Goal: Task Accomplishment & Management: Use online tool/utility

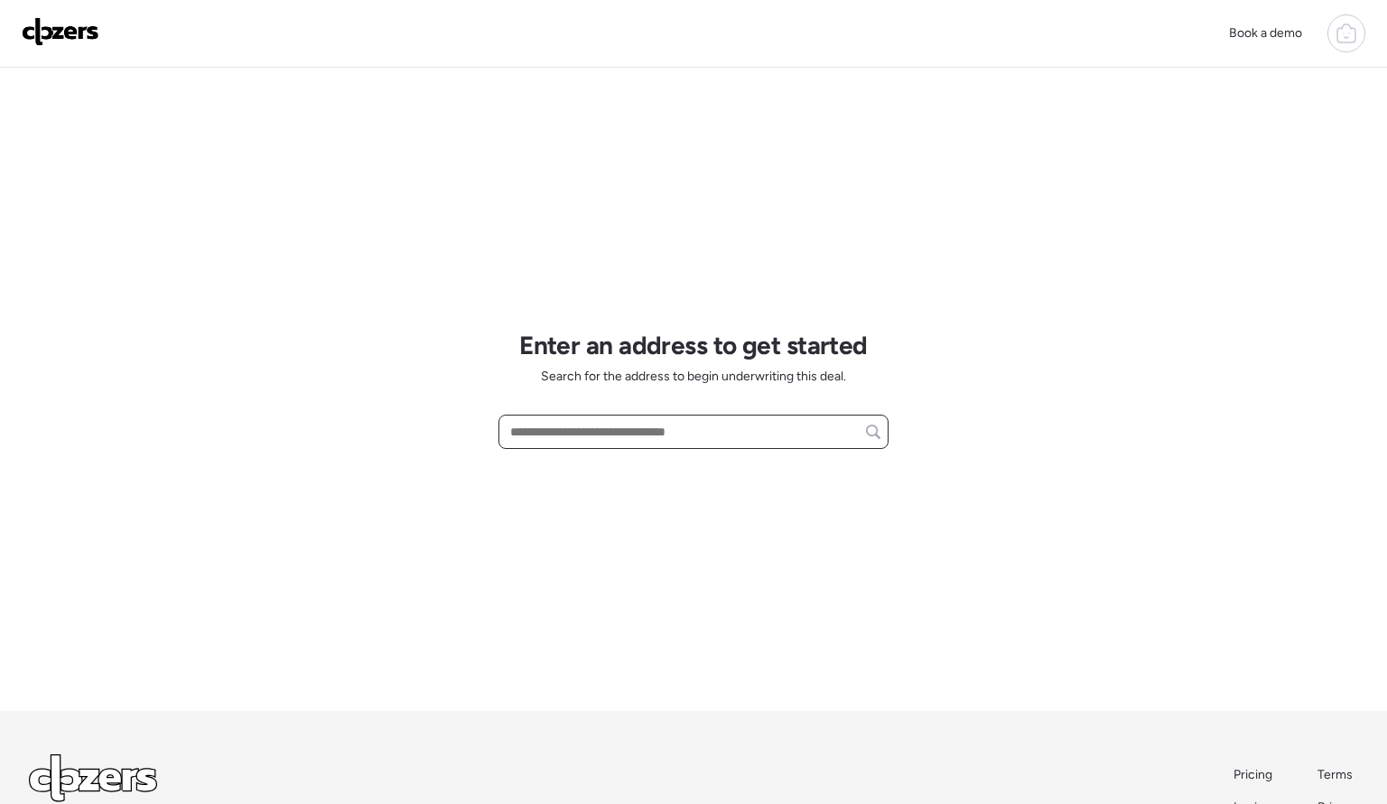
click at [568, 430] on input "text" at bounding box center [694, 431] width 374 height 25
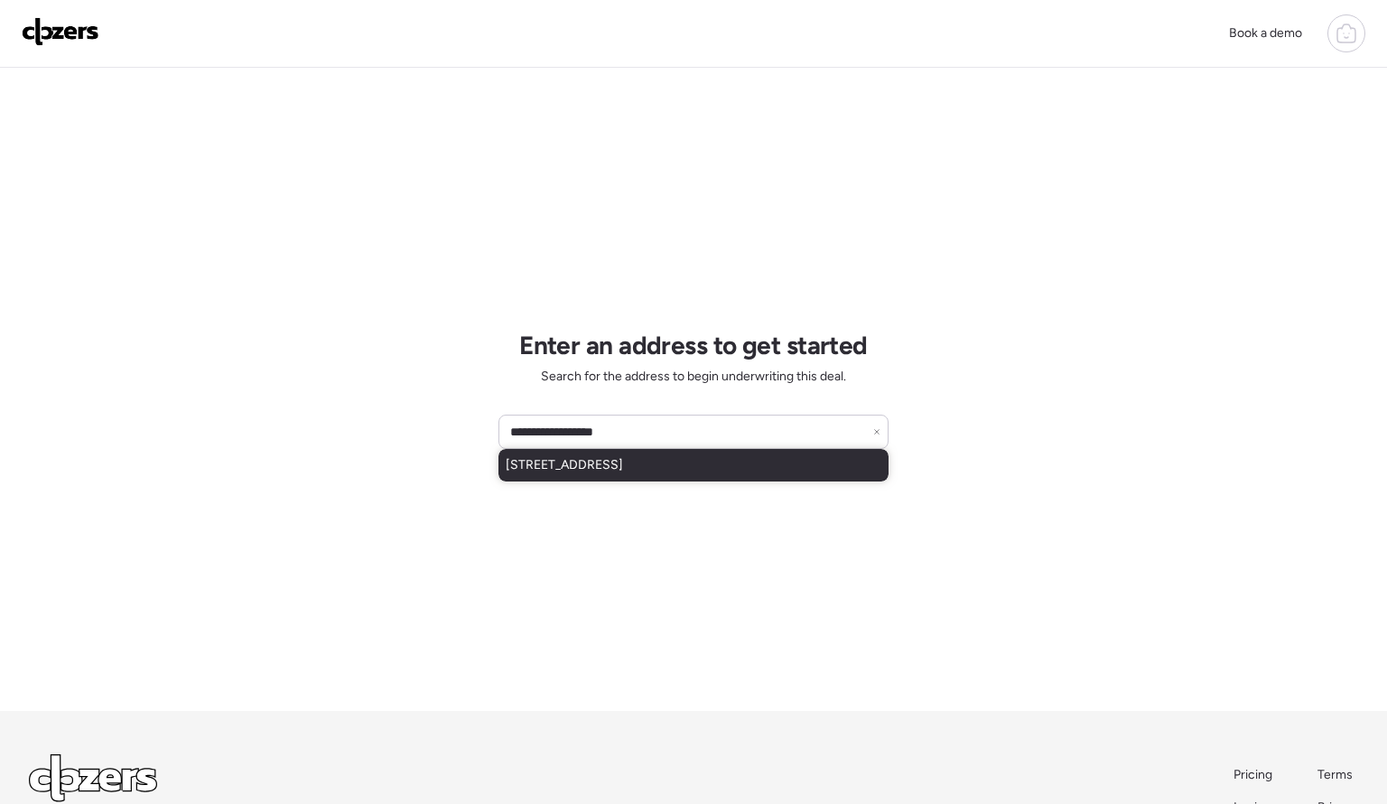
click at [623, 459] on span "[STREET_ADDRESS]" at bounding box center [564, 465] width 117 height 18
type input "**********"
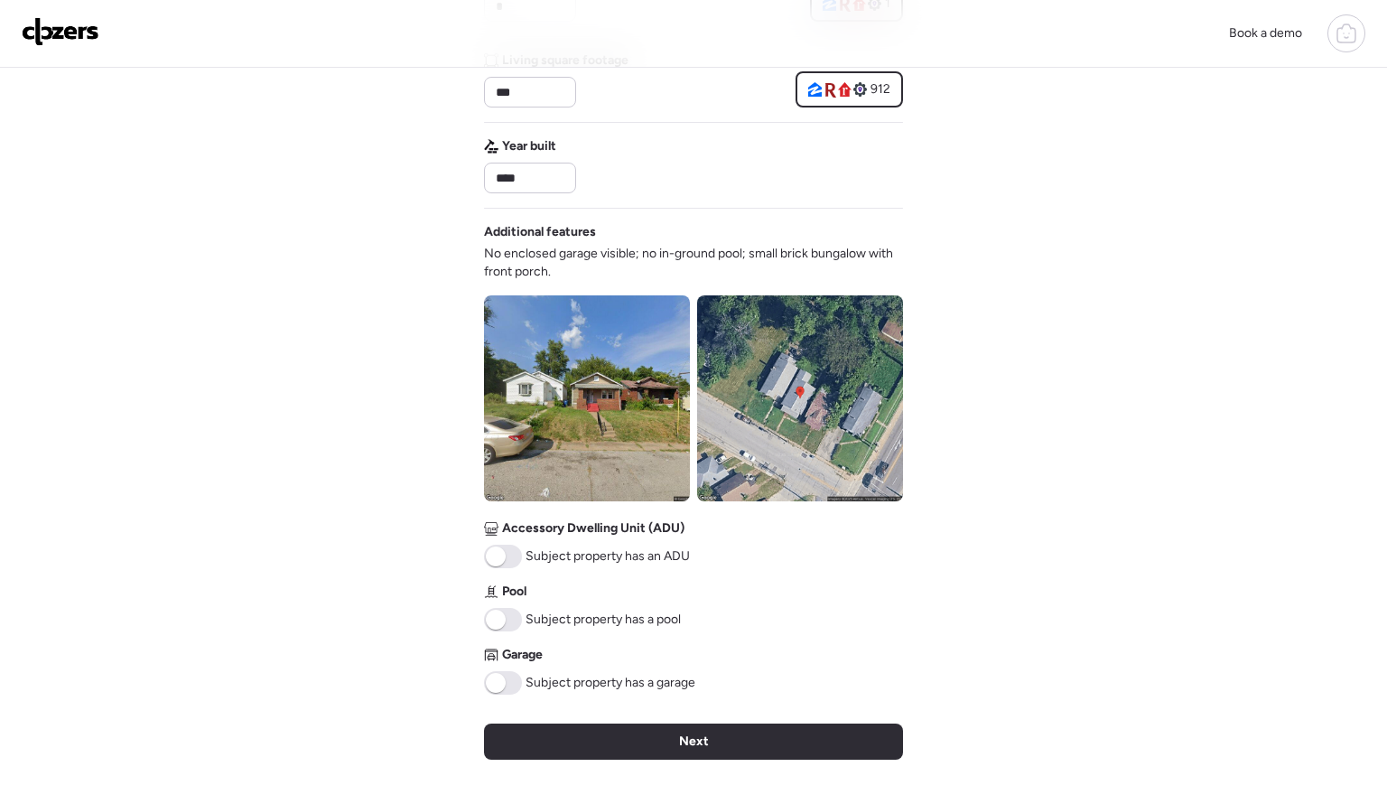
scroll to position [457, 0]
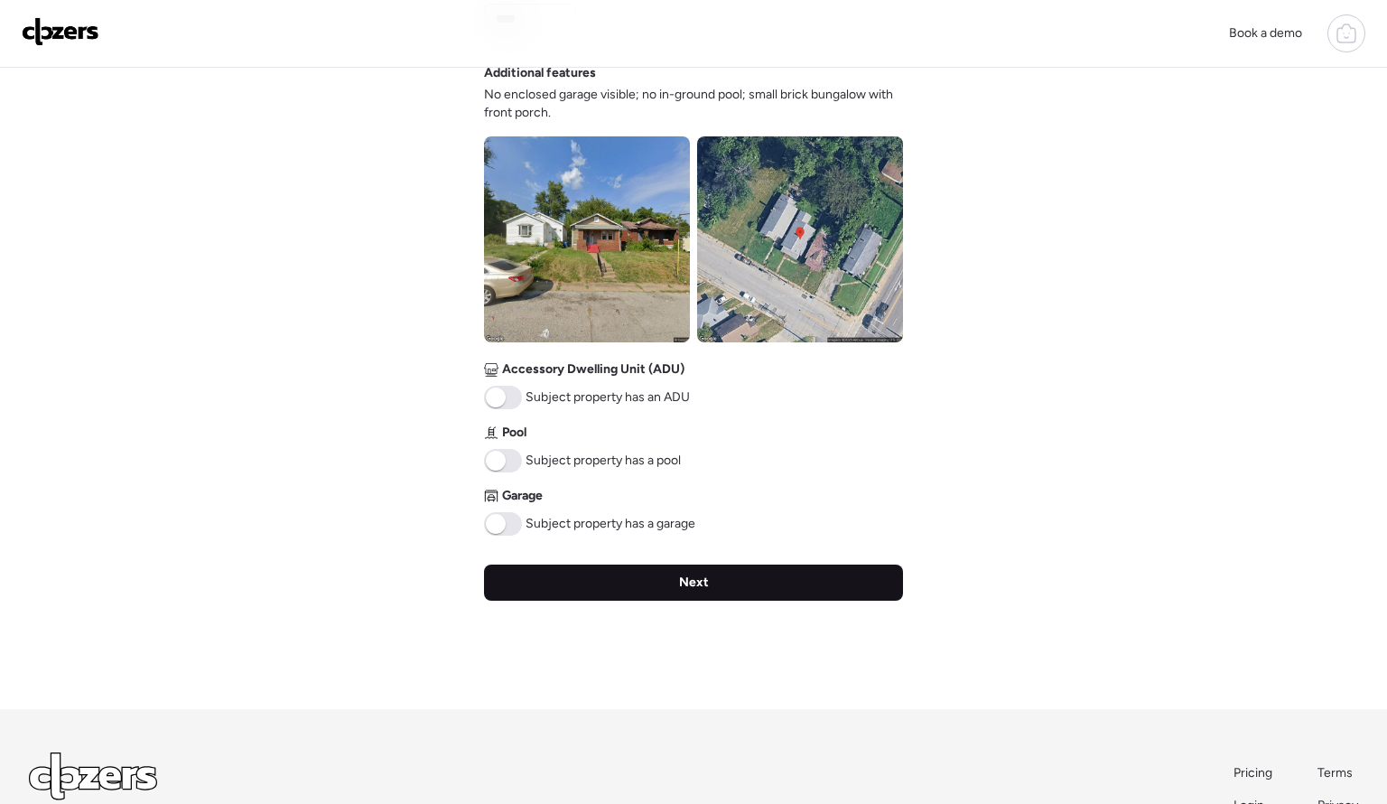
click at [754, 591] on div "Next" at bounding box center [693, 582] width 419 height 36
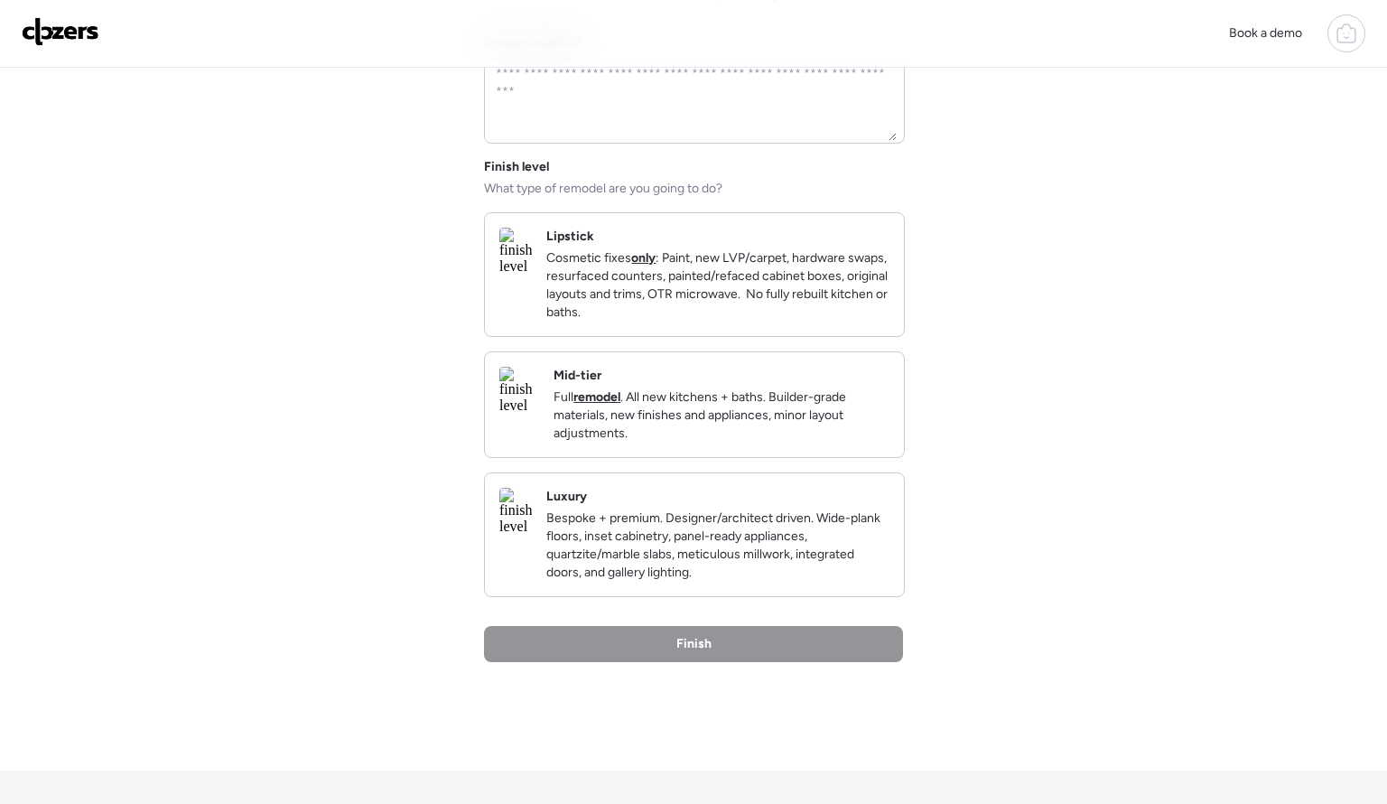
scroll to position [135, 0]
click at [713, 412] on p "Full remodel . All new kitchens + baths. Builder-grade materials, new finishes …" at bounding box center [722, 414] width 336 height 54
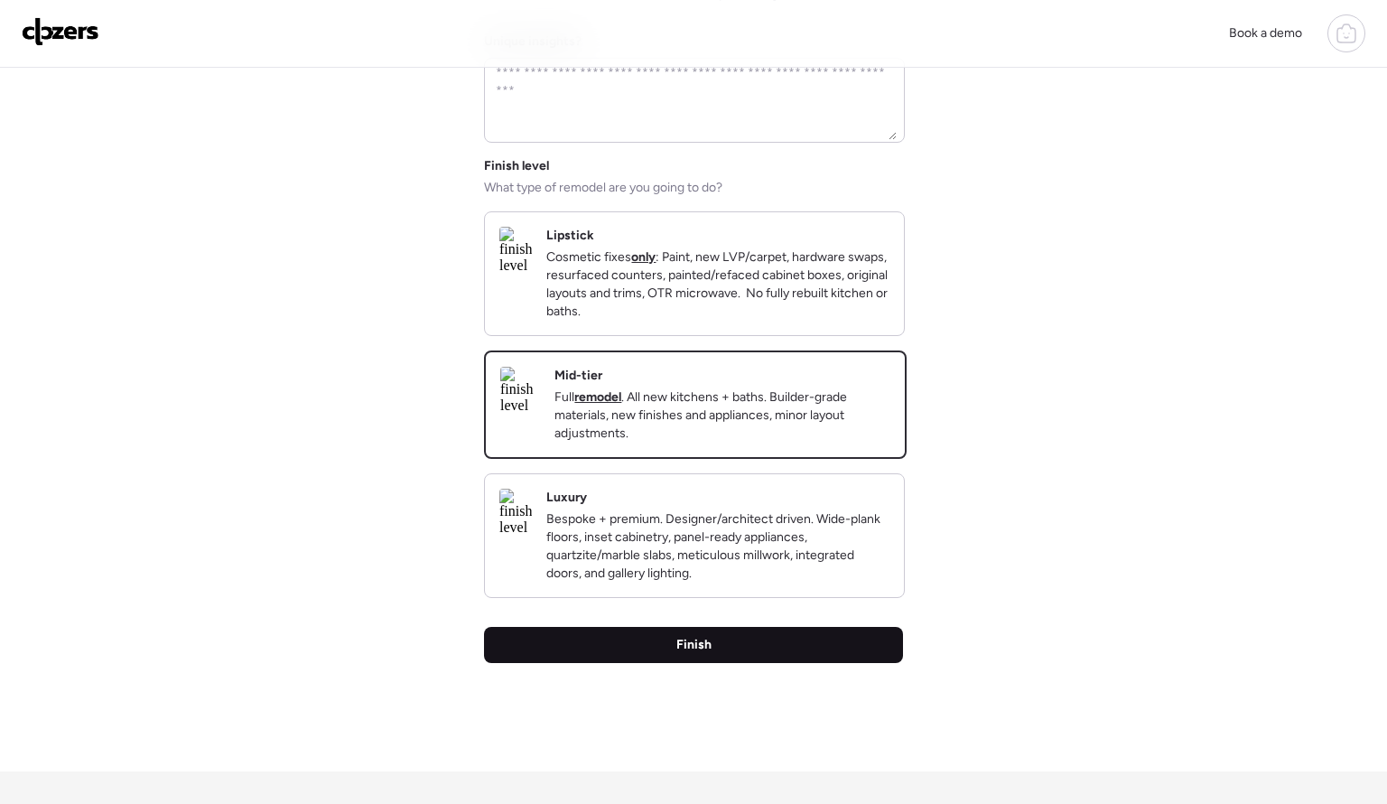
click at [736, 663] on div "Finish" at bounding box center [693, 645] width 419 height 36
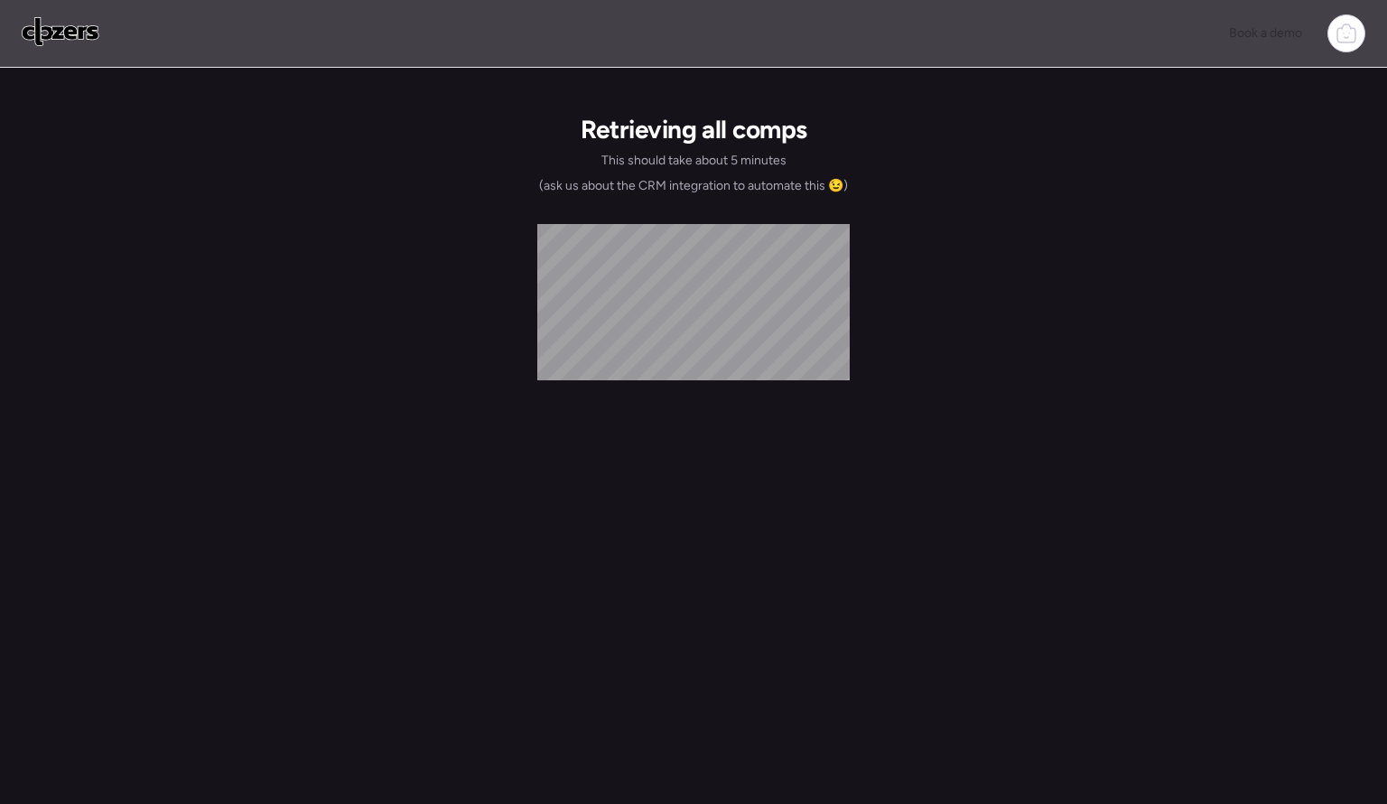
scroll to position [0, 0]
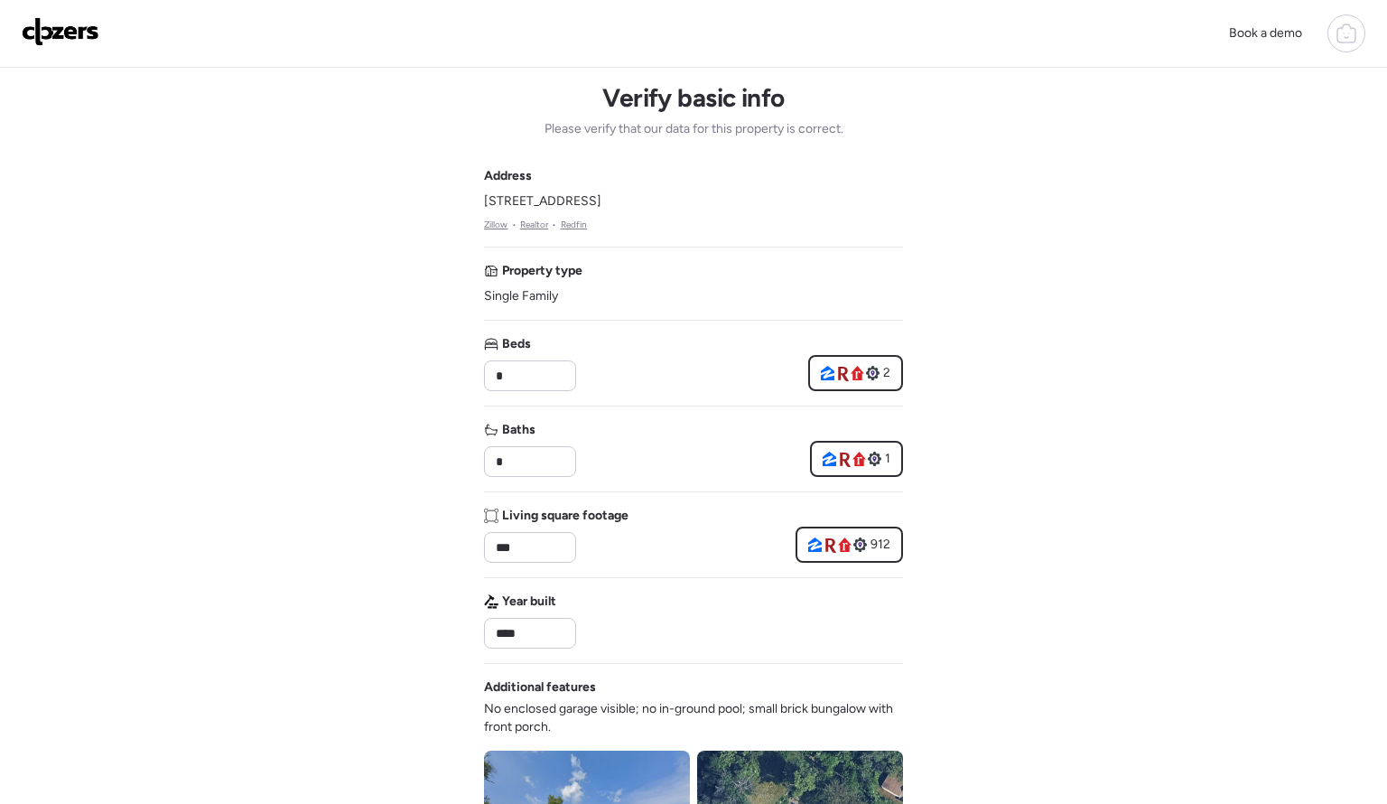
click at [50, 42] on img at bounding box center [61, 31] width 78 height 29
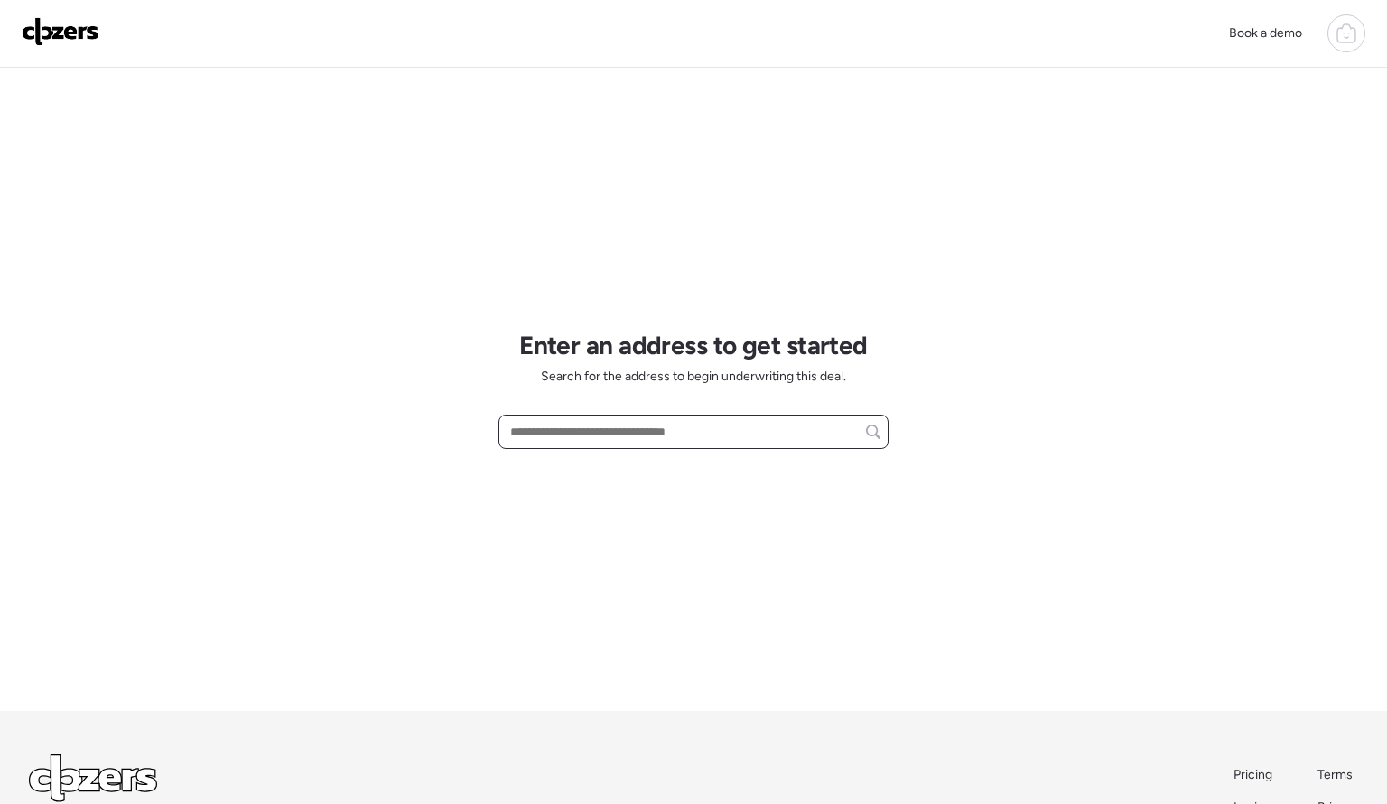
click at [726, 430] on input "text" at bounding box center [694, 431] width 374 height 25
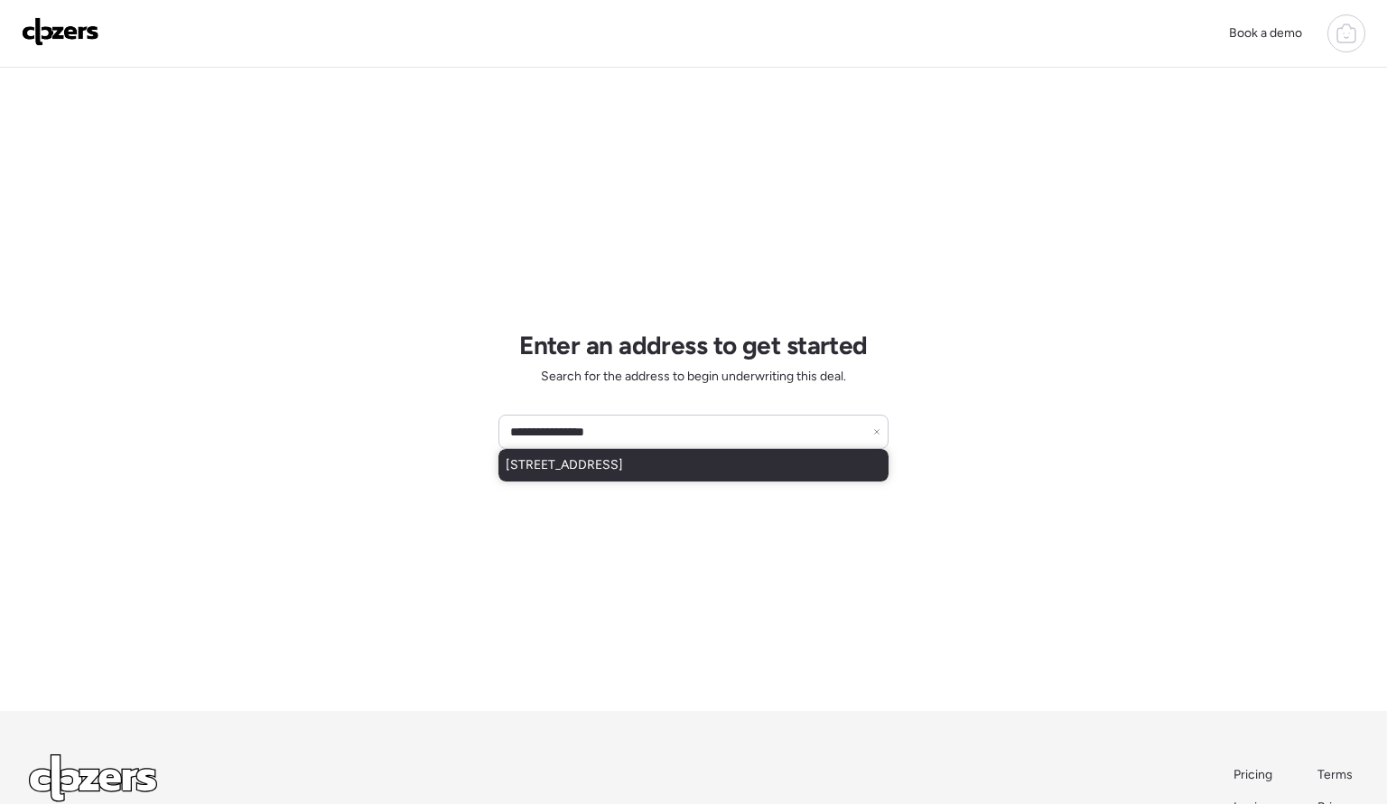
click at [613, 461] on span "7025 Hunter Ave, Saint Louis, MO, 63121" at bounding box center [564, 465] width 117 height 18
type input "**********"
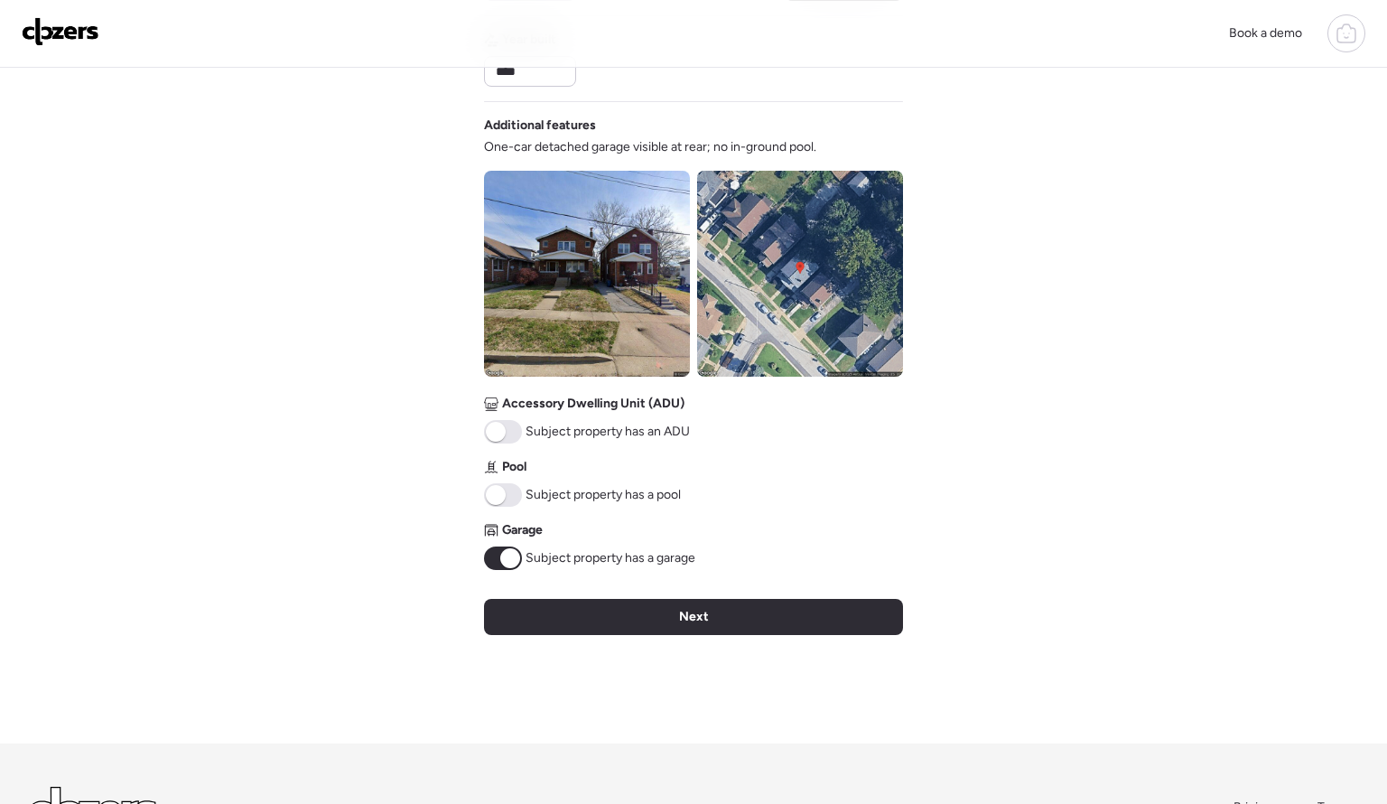
scroll to position [567, 0]
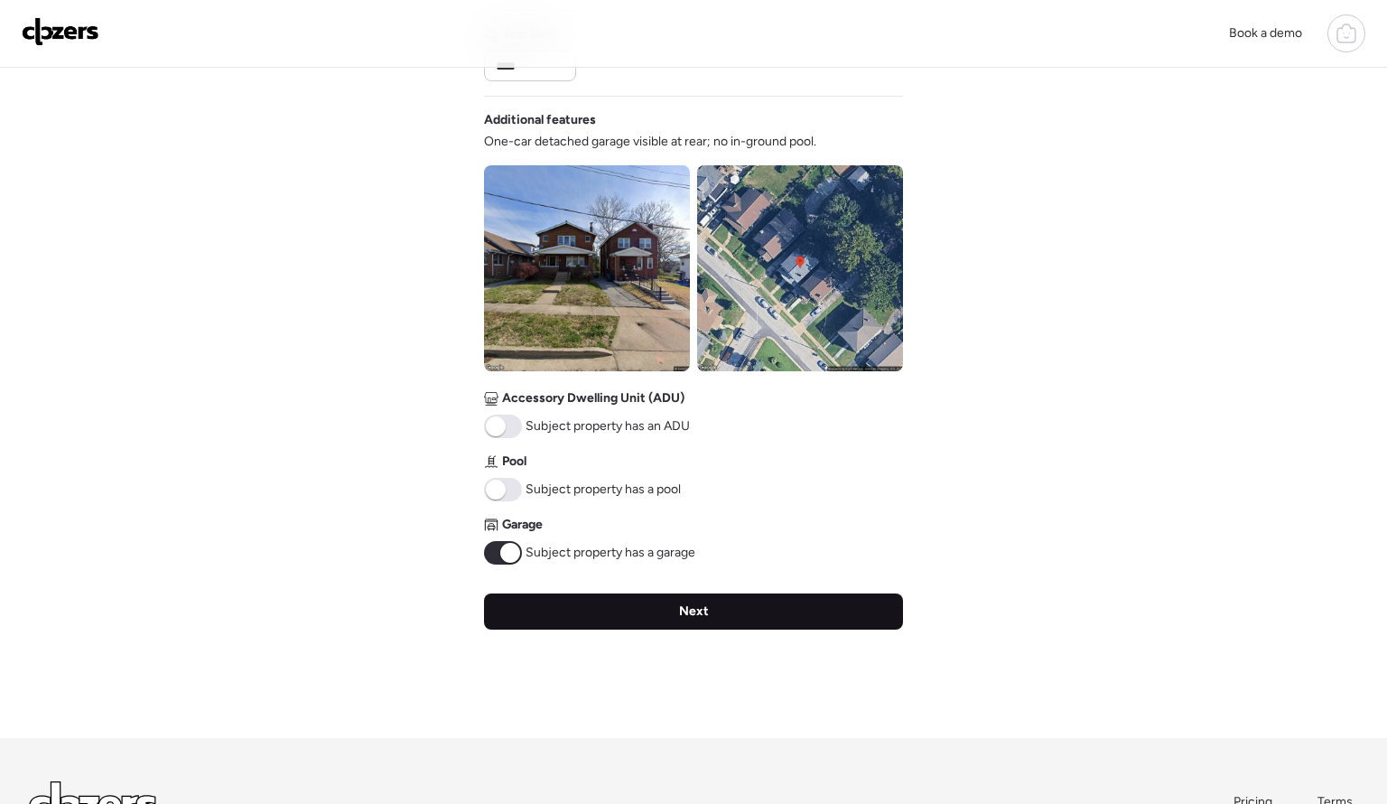
click at [652, 608] on div "Next" at bounding box center [693, 611] width 419 height 36
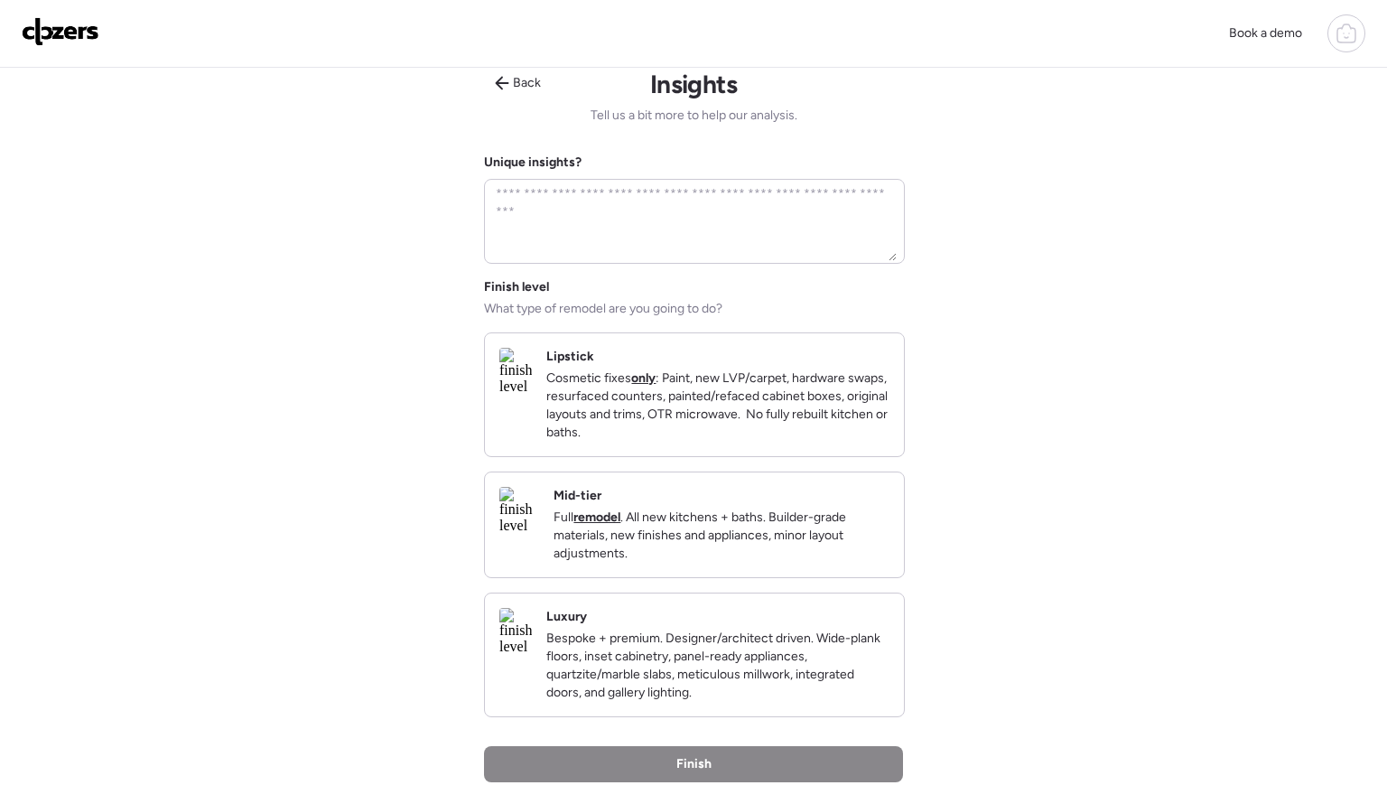
scroll to position [0, 0]
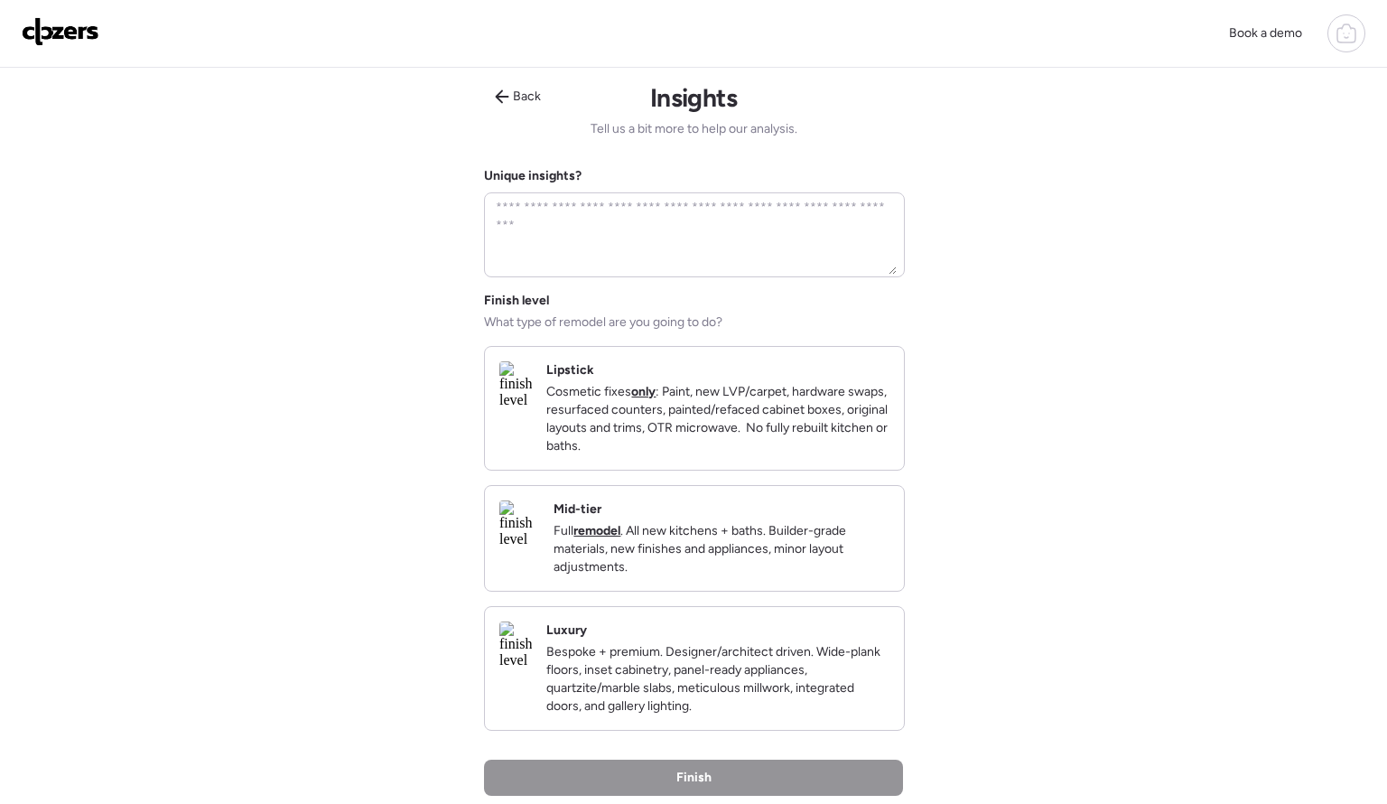
click at [753, 551] on p "Full remodel . All new kitchens + baths. Builder-grade materials, new finishes …" at bounding box center [722, 549] width 336 height 54
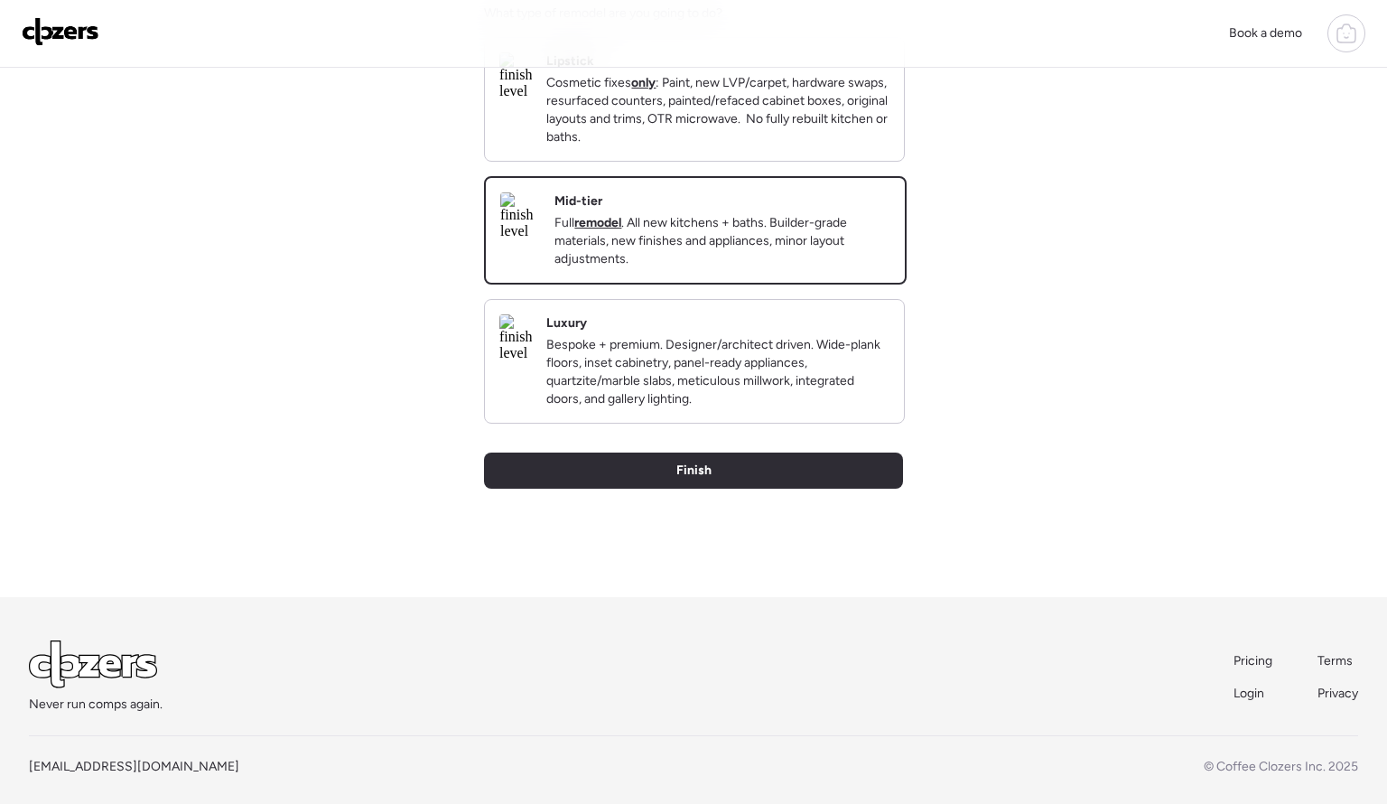
scroll to position [327, 0]
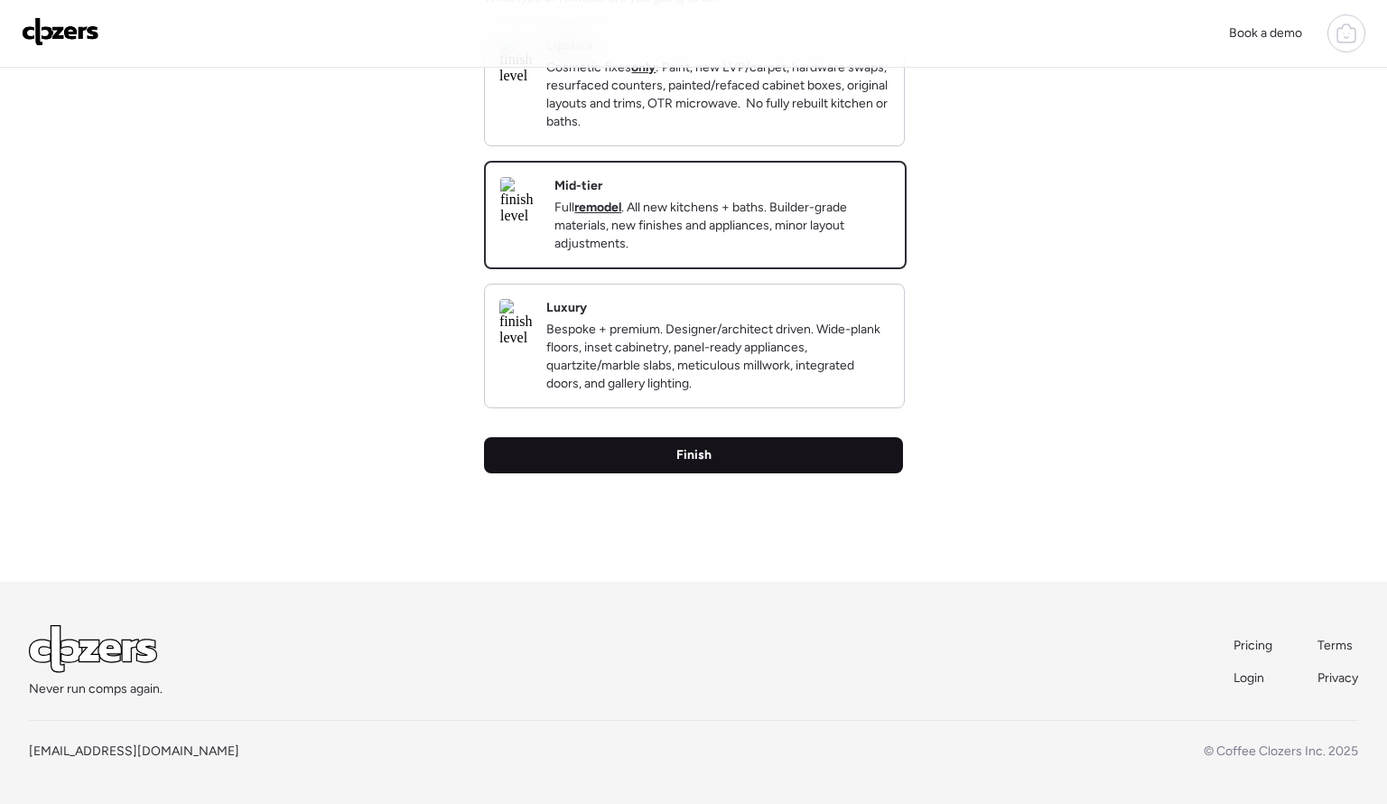
click at [655, 473] on div "Finish" at bounding box center [693, 455] width 419 height 36
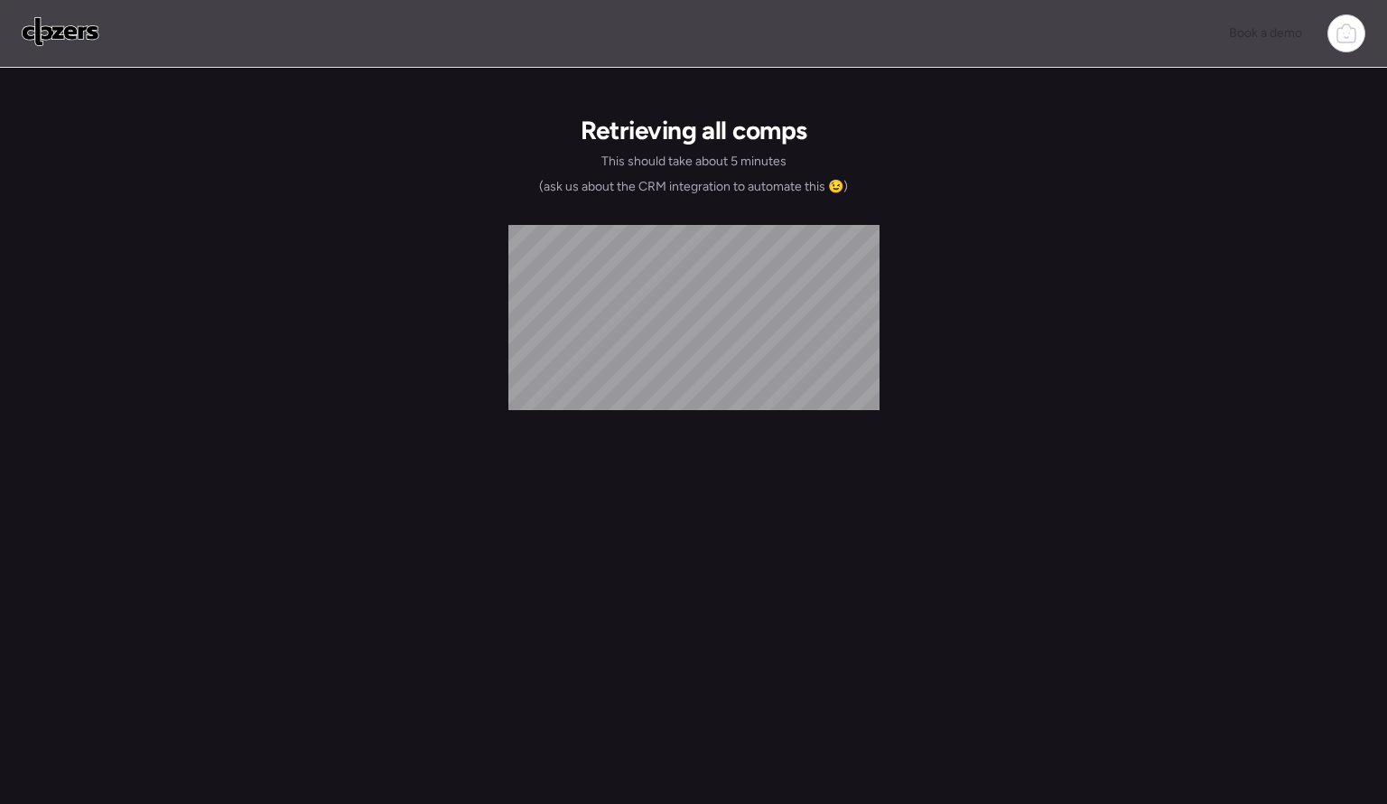
scroll to position [0, 0]
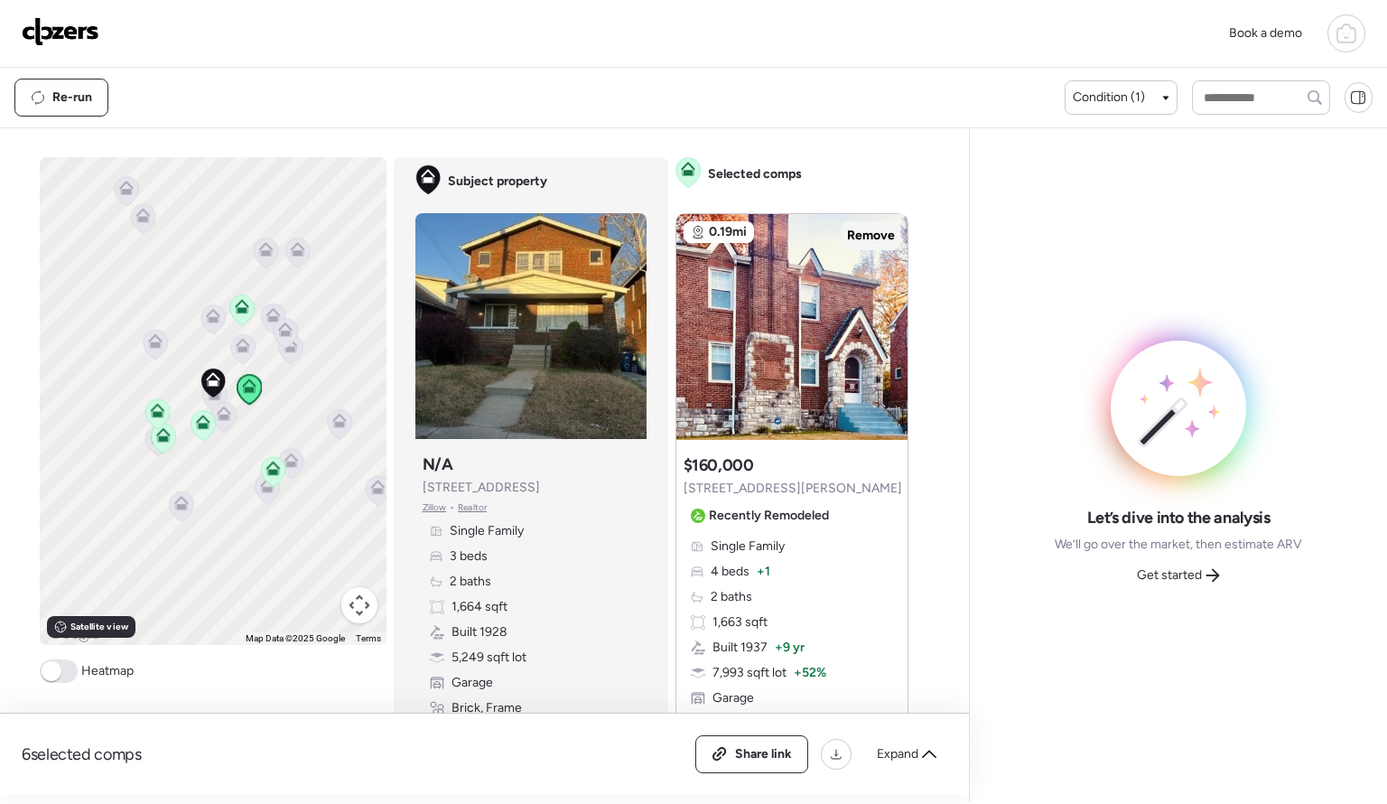
click at [879, 230] on span "Remove" at bounding box center [871, 236] width 48 height 18
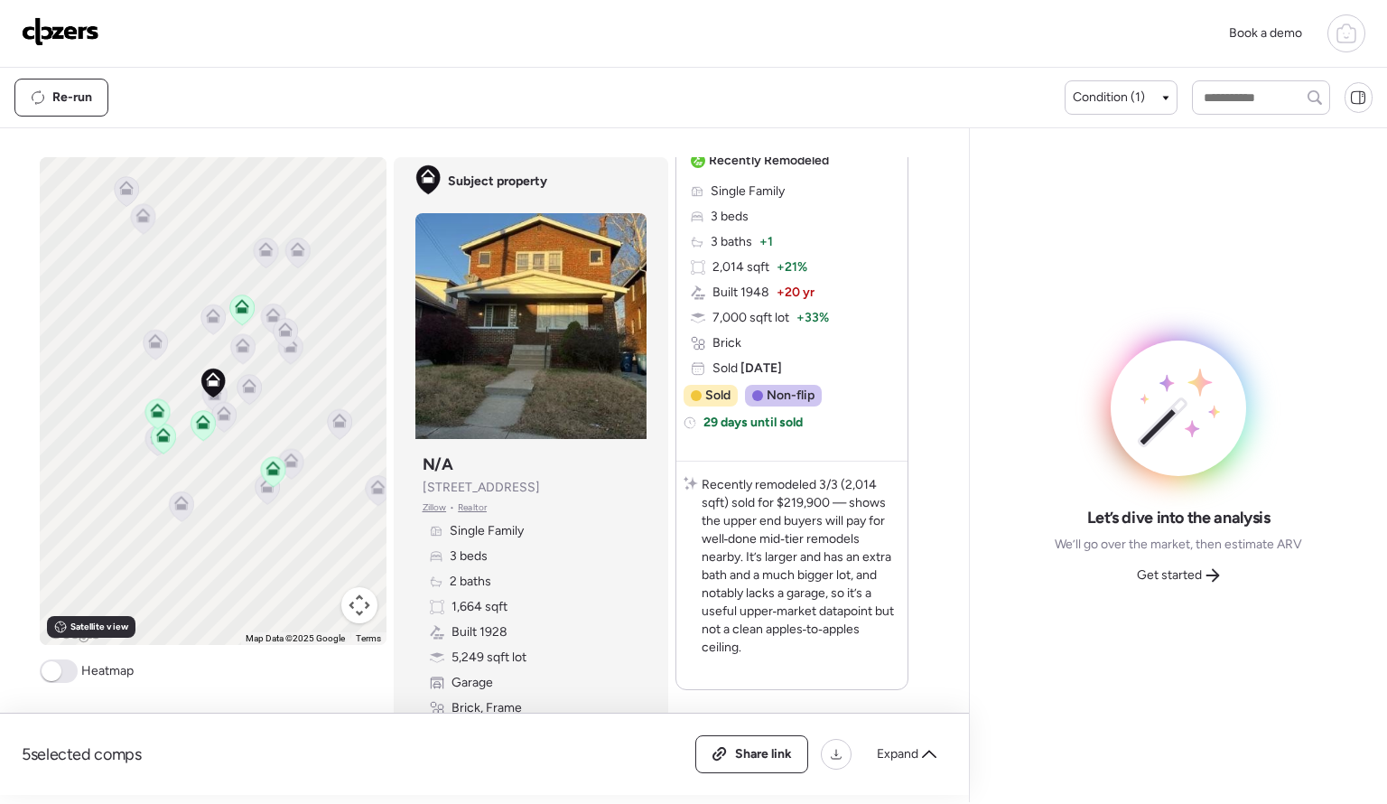
scroll to position [3720, 0]
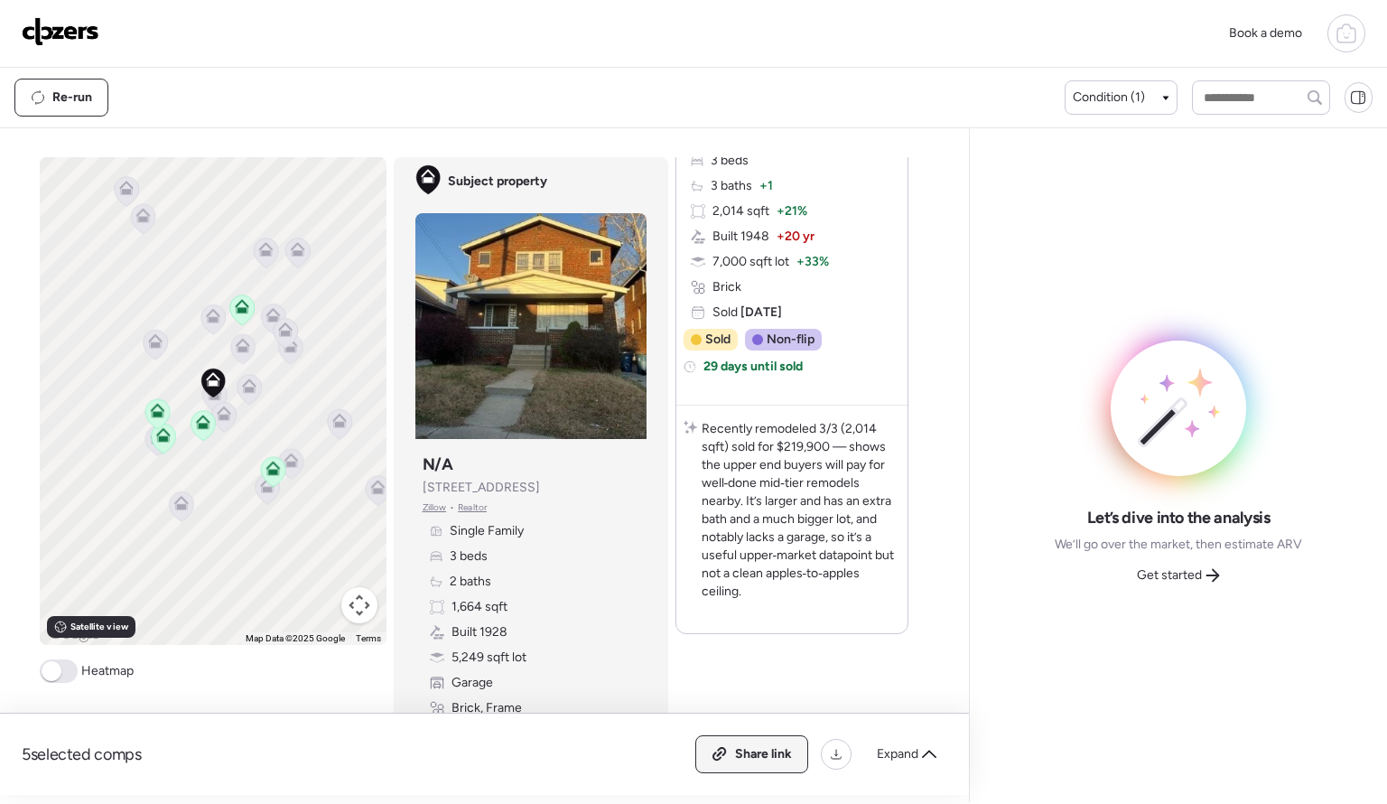
click at [768, 750] on span "Share link" at bounding box center [763, 754] width 57 height 18
click at [970, 598] on div "Let’s dive into the analysis We’ll go over the market, then estimate ARV Get st…" at bounding box center [1178, 465] width 418 height 674
click at [206, 433] on icon at bounding box center [203, 426] width 24 height 30
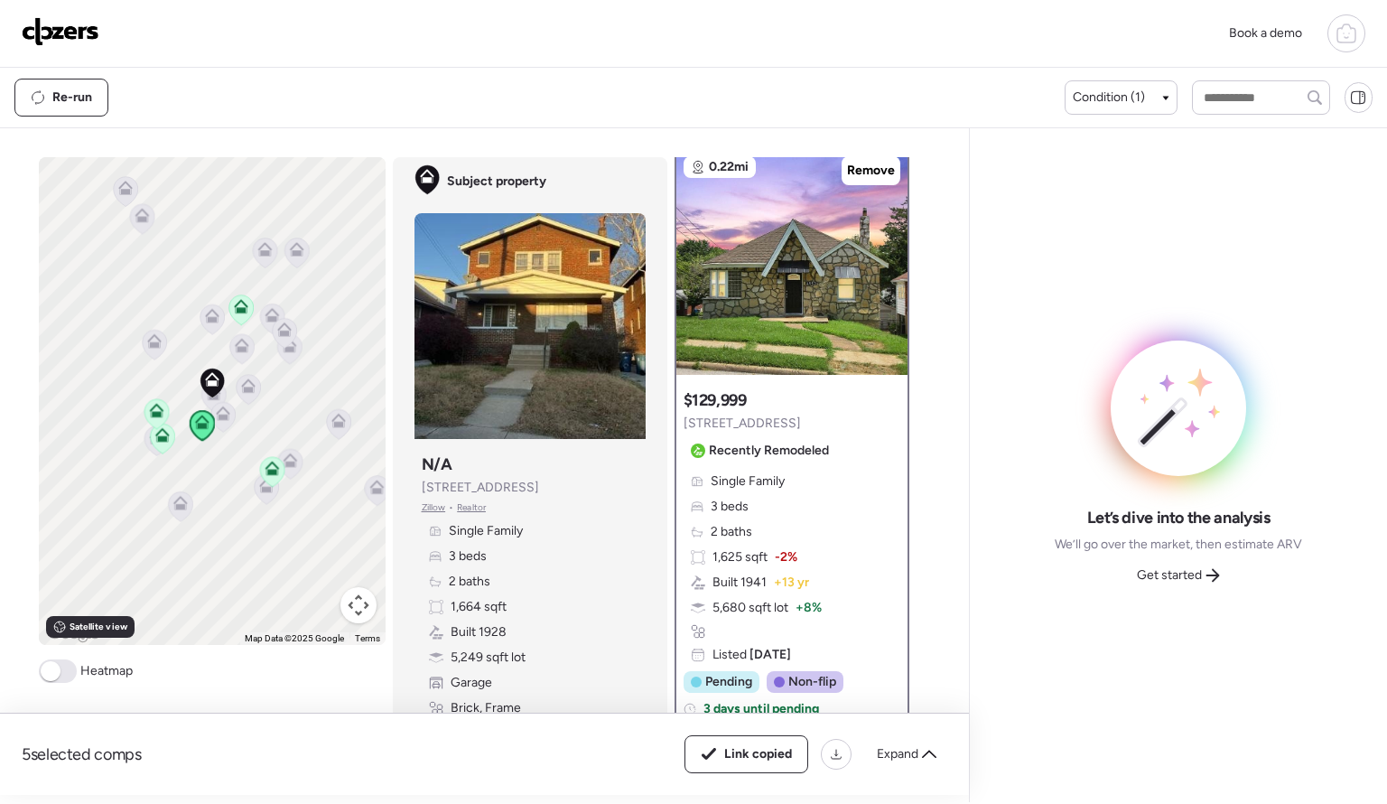
scroll to position [0, 0]
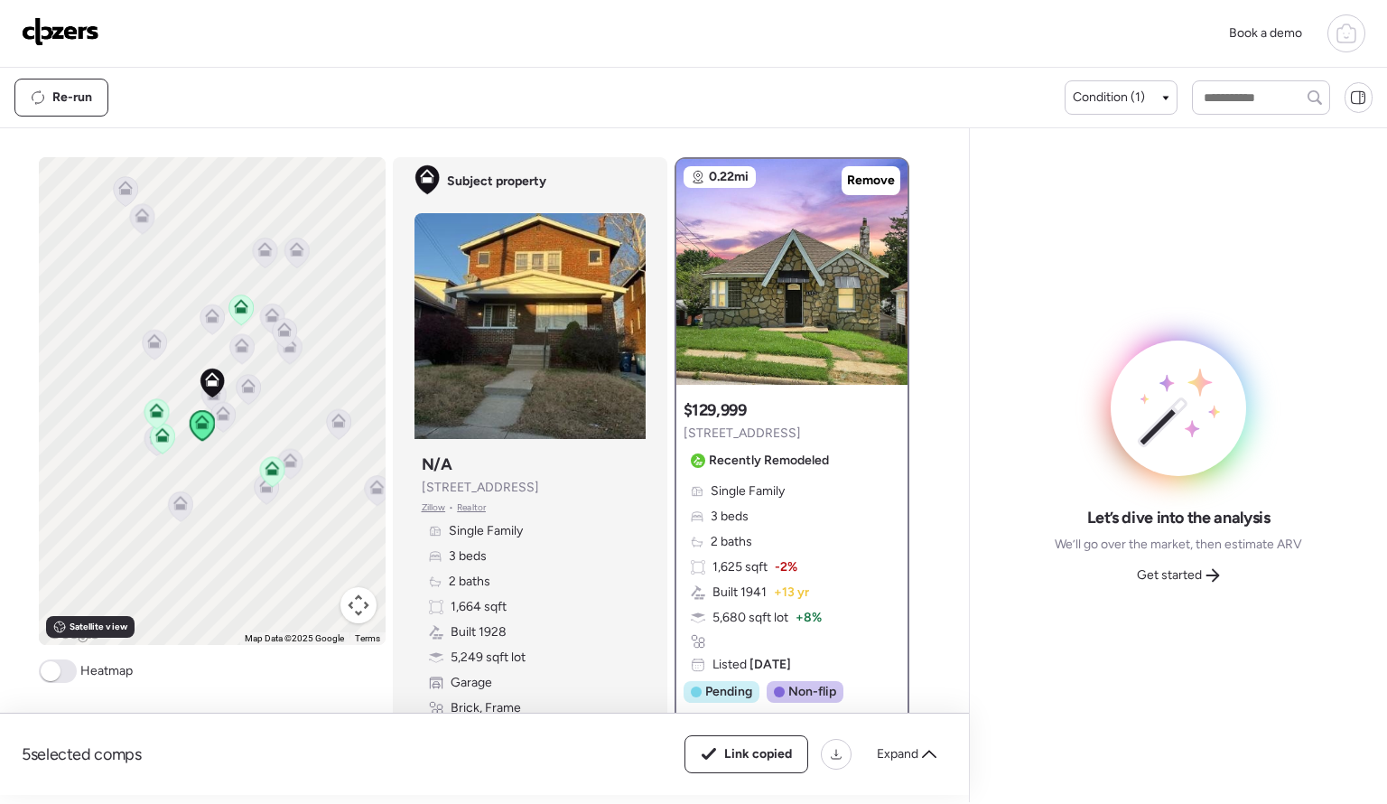
click at [161, 415] on icon at bounding box center [156, 414] width 12 height 5
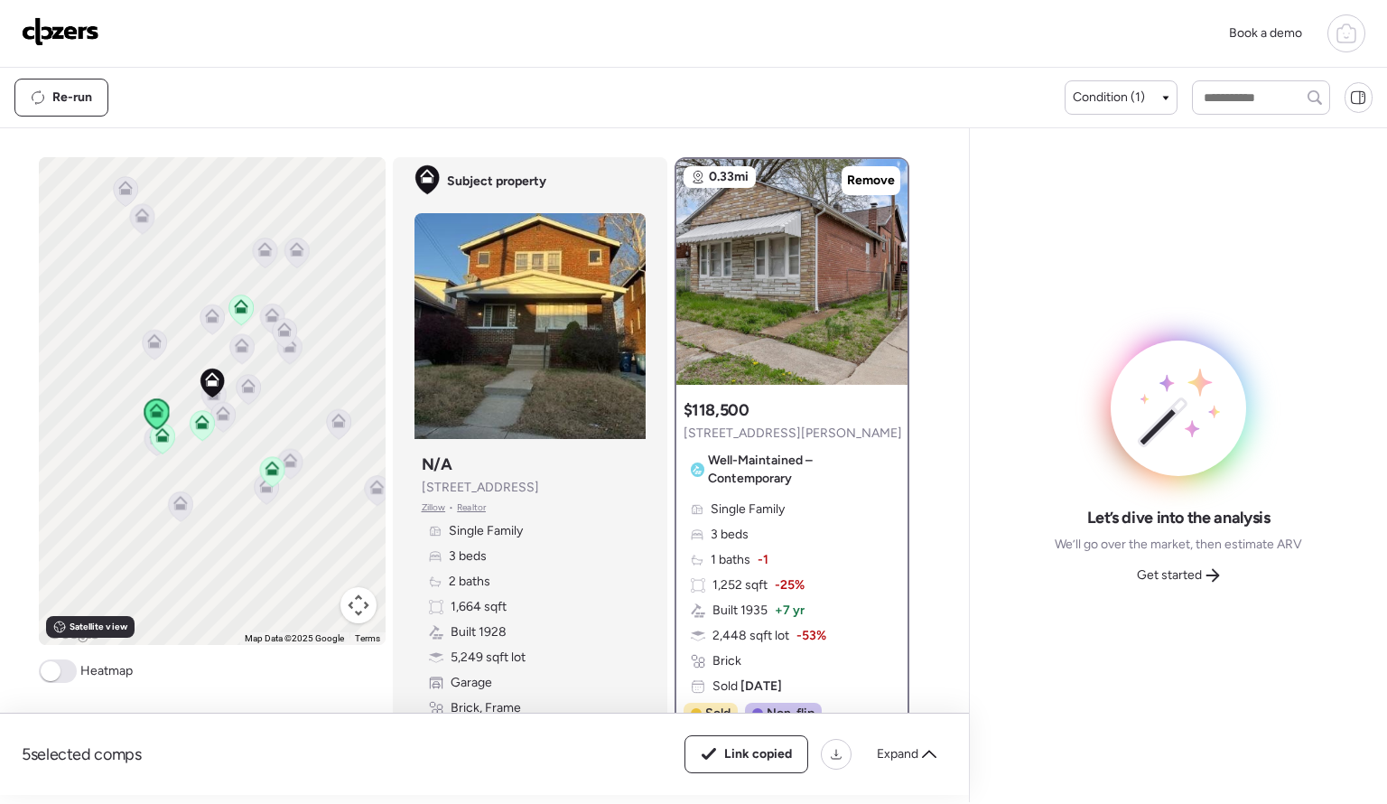
click at [159, 436] on icon at bounding box center [162, 438] width 12 height 5
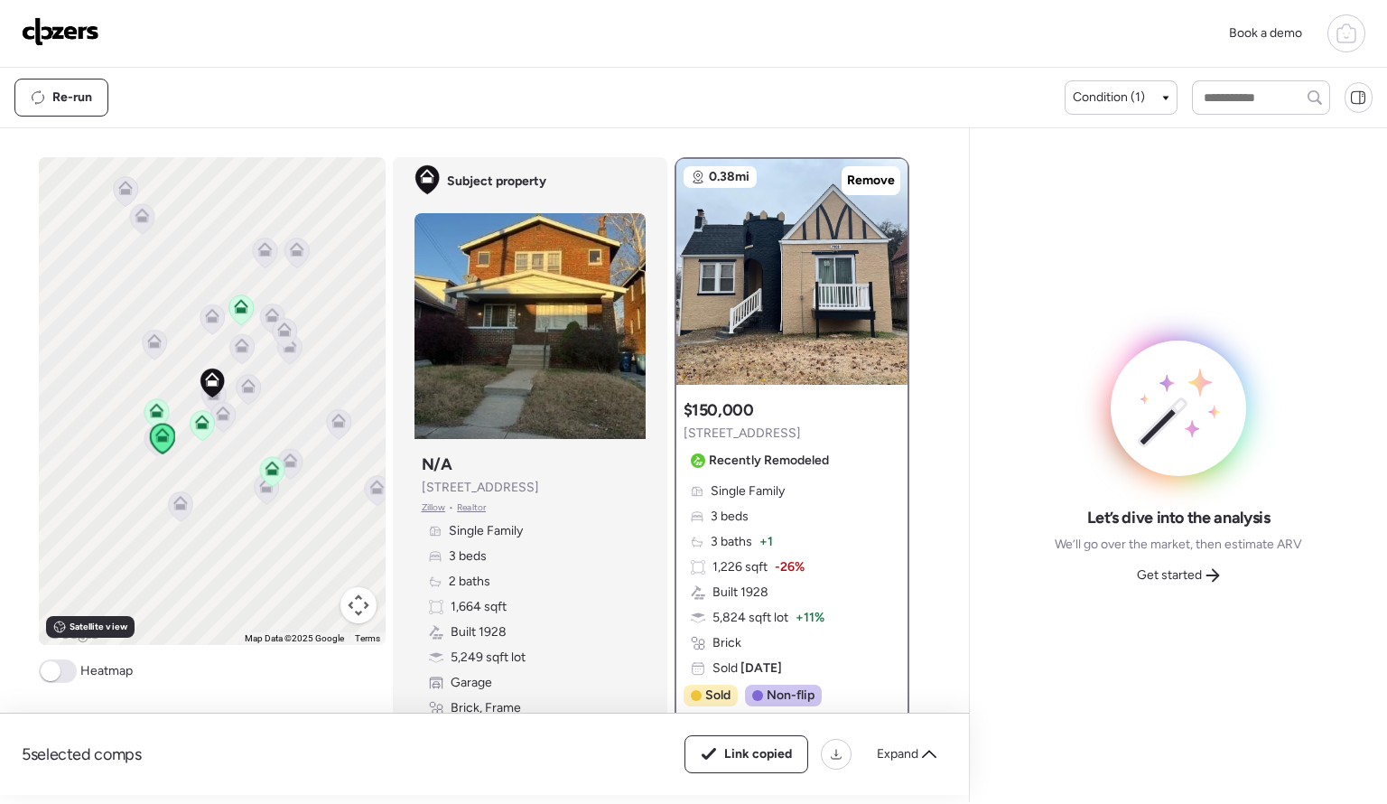
click at [269, 470] on icon at bounding box center [271, 472] width 12 height 5
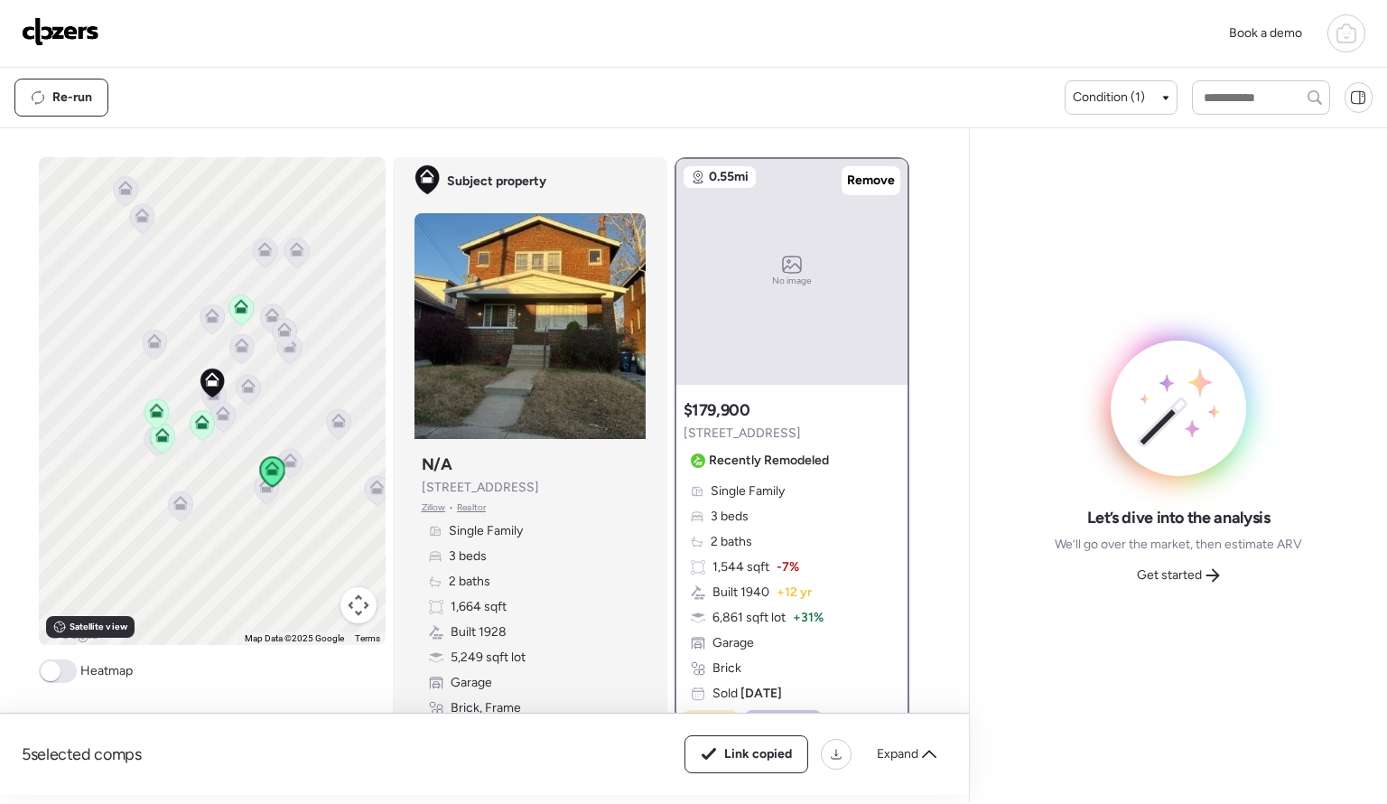
click at [1039, 591] on div "Let’s dive into the analysis We’ll go over the market, then estimate ARV Get st…" at bounding box center [1178, 465] width 388 height 645
click at [1187, 582] on span "Get started" at bounding box center [1169, 575] width 65 height 18
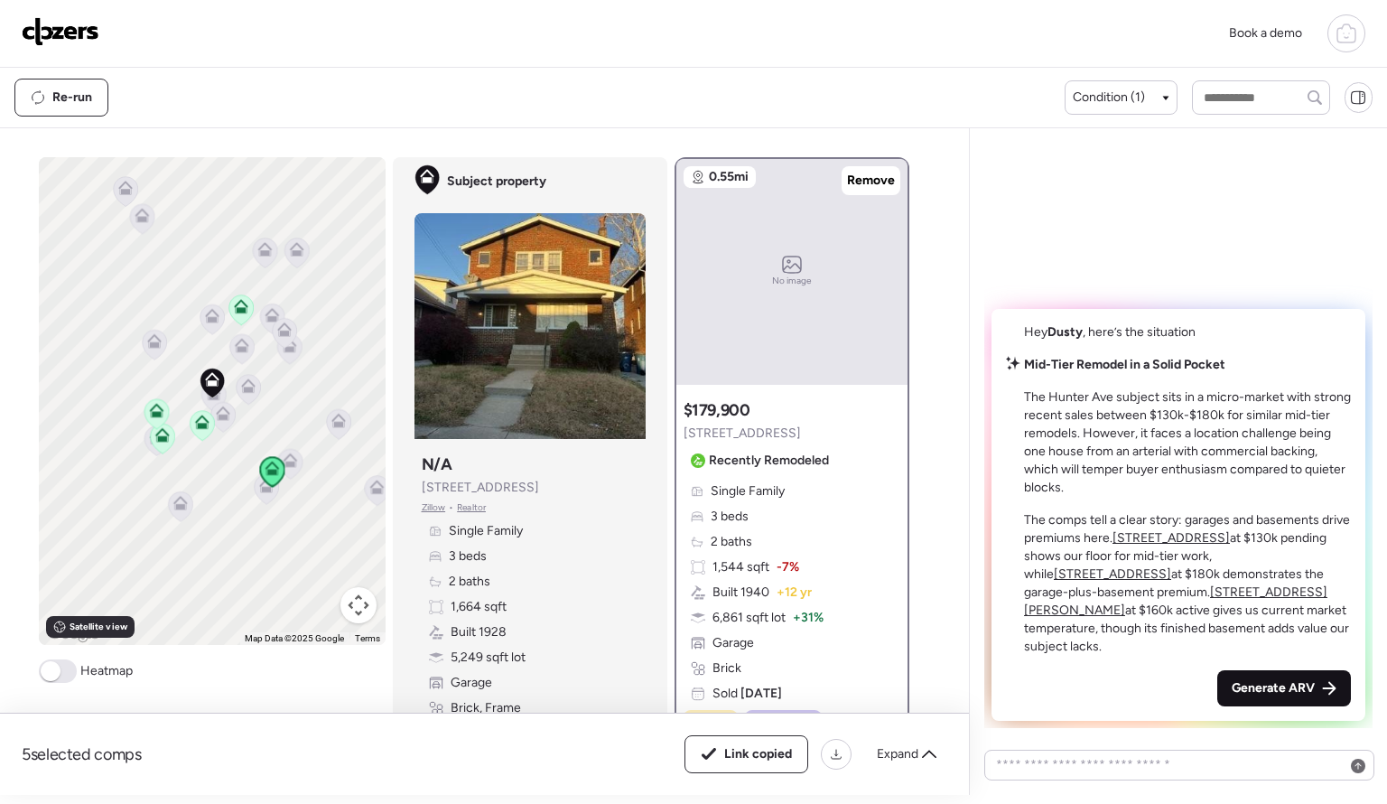
click at [1299, 691] on span "Generate ARV" at bounding box center [1273, 688] width 83 height 18
